Goal: Information Seeking & Learning: Learn about a topic

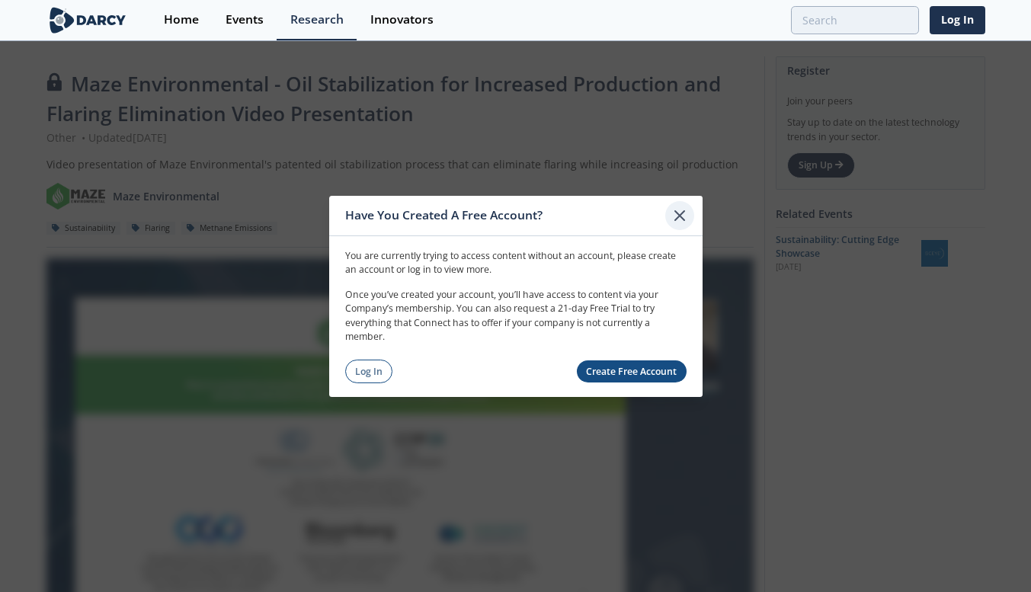
click at [678, 214] on icon at bounding box center [679, 214] width 9 height 9
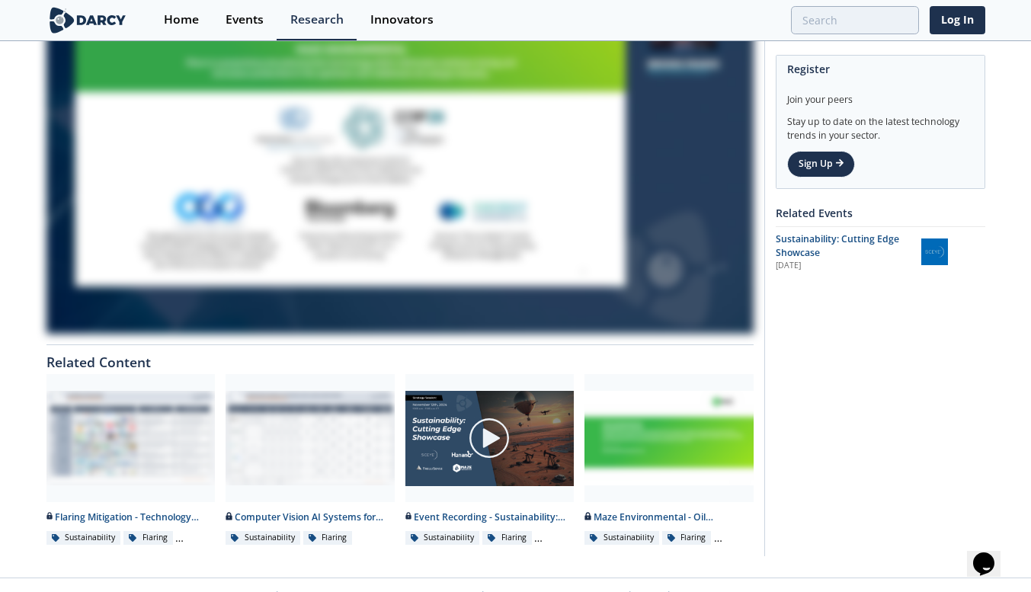
scroll to position [344, 0]
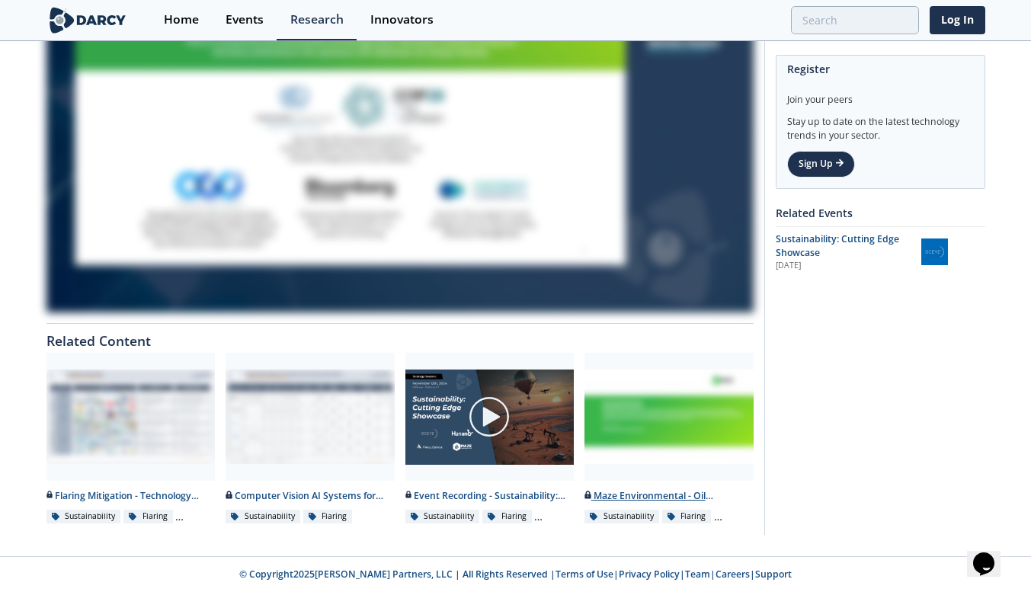
click at [649, 495] on div "Maze Environmental - Oil Stabilization for Increased Production and Flaring Eli…" at bounding box center [669, 496] width 169 height 14
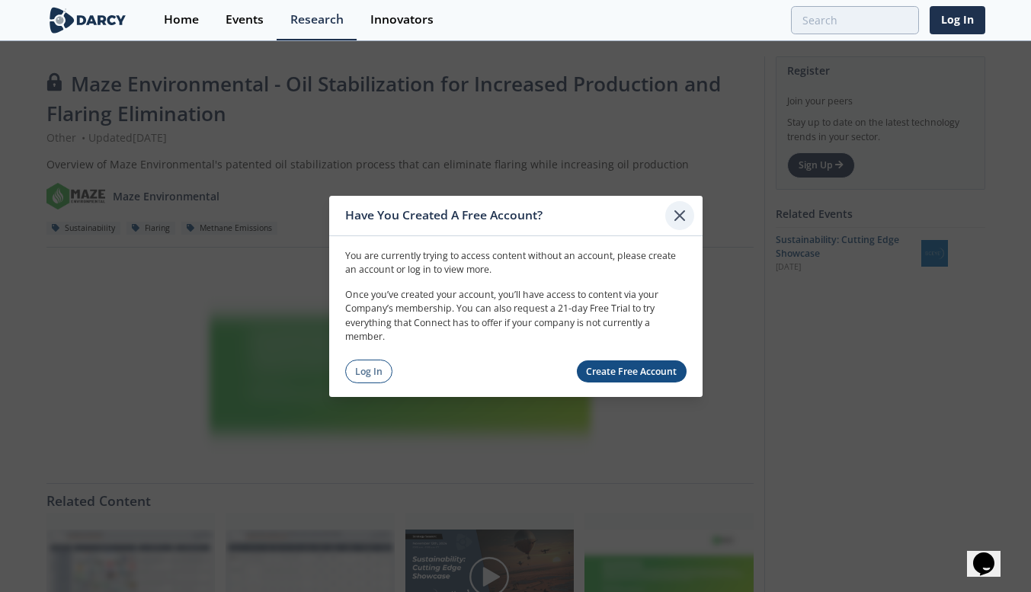
click at [678, 210] on icon at bounding box center [680, 215] width 18 height 18
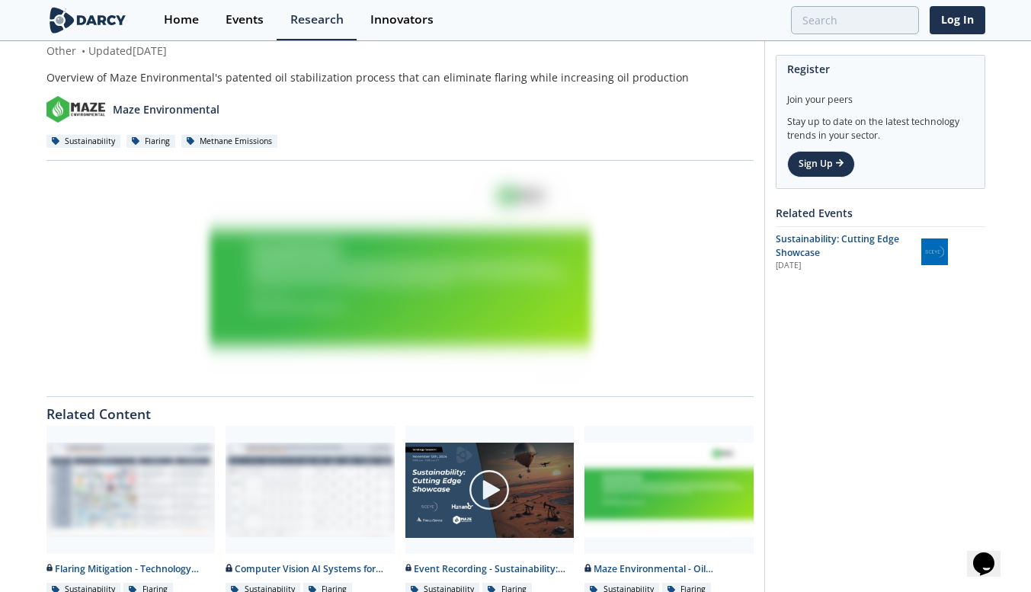
scroll to position [92, 0]
